Goal: Task Accomplishment & Management: Use online tool/utility

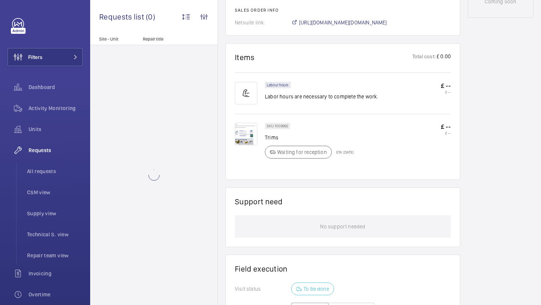
scroll to position [565, 0]
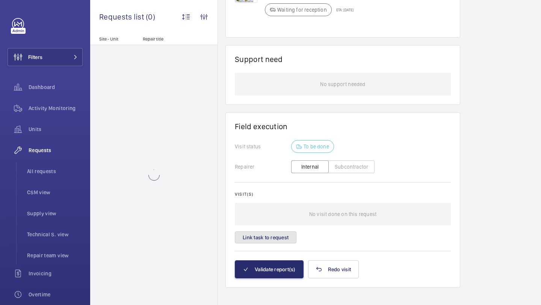
click at [278, 232] on button "Link task to request" at bounding box center [266, 238] width 62 height 12
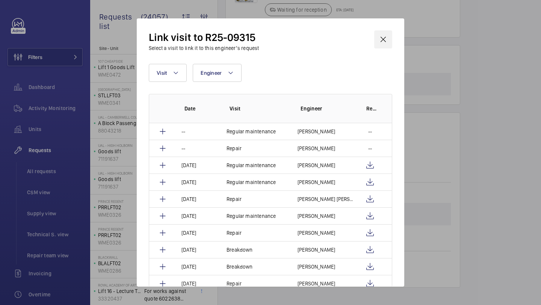
click at [387, 41] on wm-front-icon-button at bounding box center [383, 39] width 18 height 18
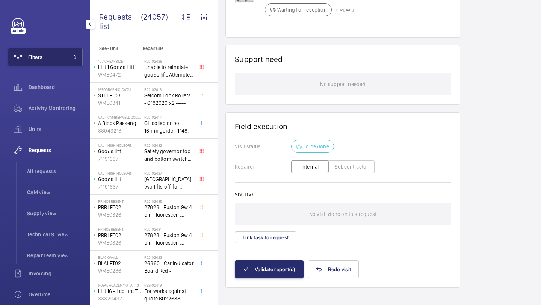
click at [62, 49] on button "Filters" at bounding box center [45, 57] width 75 height 18
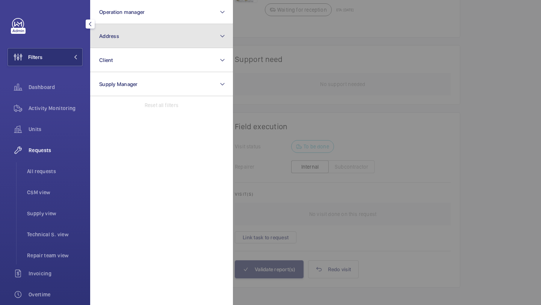
click at [99, 41] on button "Address" at bounding box center [161, 36] width 143 height 24
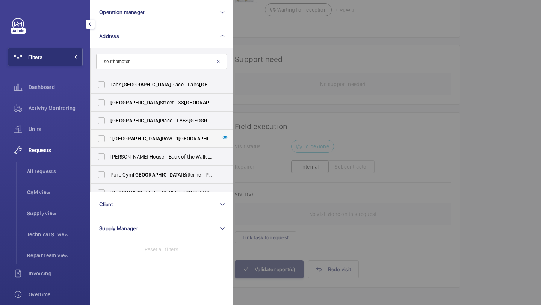
type input "southampton"
click at [158, 139] on span "1 Southampton Row - 1 Southampton Row, LONDON WC1B 5HA" at bounding box center [162, 139] width 103 height 8
click at [109, 139] on input "1 Southampton Row - 1 Southampton Row, LONDON WC1B 5HA" at bounding box center [101, 138] width 15 height 15
checkbox input "true"
click at [268, 105] on div at bounding box center [503, 152] width 541 height 305
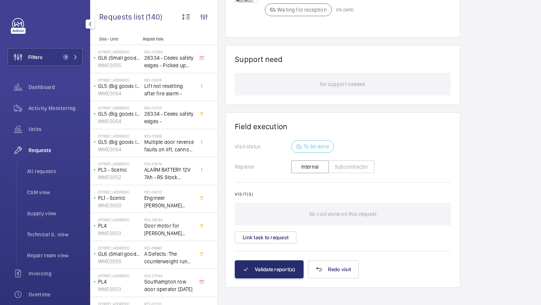
click at [80, 97] on div "Dashboard" at bounding box center [45, 88] width 75 height 21
click at [79, 98] on div "Dashboard" at bounding box center [45, 88] width 75 height 21
click at [76, 101] on div "Activity Monitoring" at bounding box center [45, 108] width 75 height 18
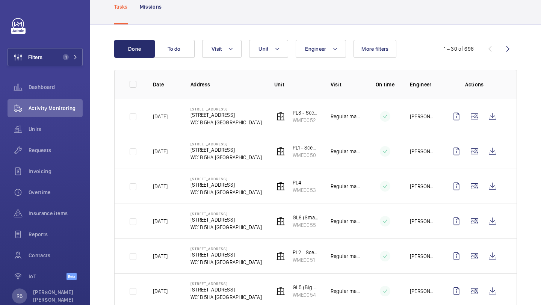
scroll to position [65, 0]
